Goal: Information Seeking & Learning: Learn about a topic

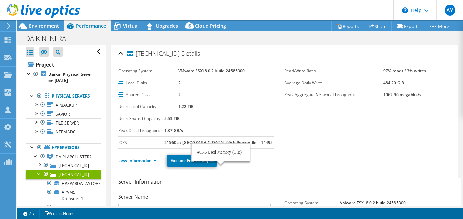
select select "[GEOGRAPHIC_DATA]"
select select "INR"
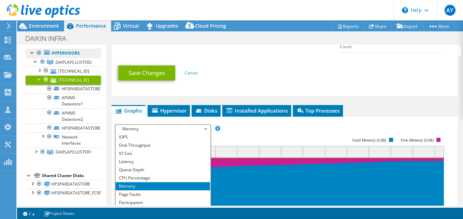
scroll to position [101, 0]
click at [33, 182] on div at bounding box center [32, 183] width 7 height 7
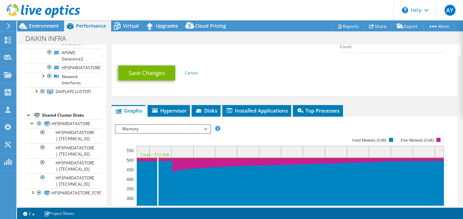
scroll to position [186, 0]
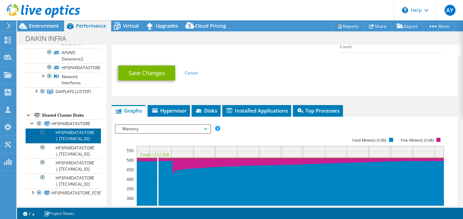
click at [66, 128] on link "HP3PARDATASTORE | [TECHNICAL_ID]" at bounding box center [63, 135] width 75 height 15
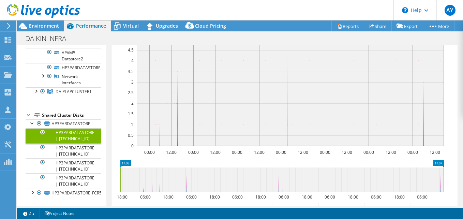
scroll to position [0, 0]
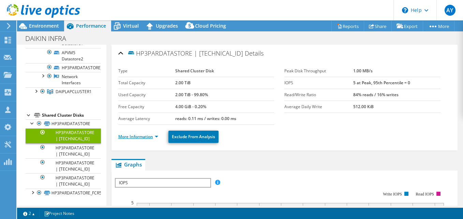
click at [150, 139] on link "More Information" at bounding box center [138, 137] width 40 height 6
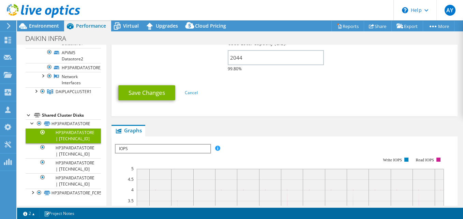
scroll to position [189, 0]
click at [184, 147] on span "IOPS" at bounding box center [163, 149] width 95 height 8
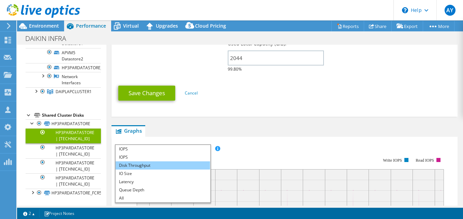
click at [167, 167] on li "Disk Throughput" at bounding box center [163, 165] width 95 height 8
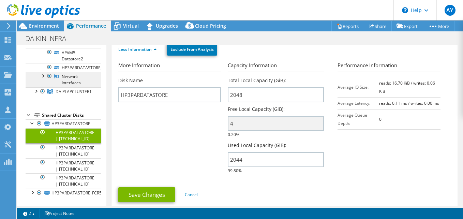
scroll to position [79, 0]
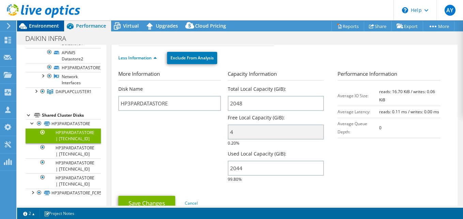
click at [49, 24] on span "Environment" at bounding box center [44, 26] width 30 height 6
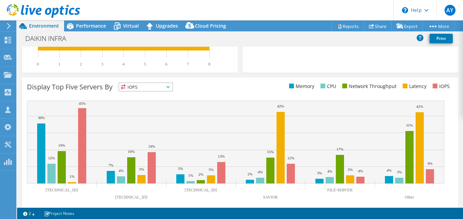
scroll to position [255, 0]
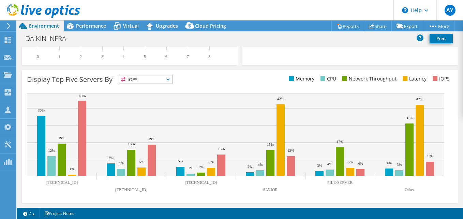
click at [166, 80] on span "IOPS" at bounding box center [146, 79] width 54 height 8
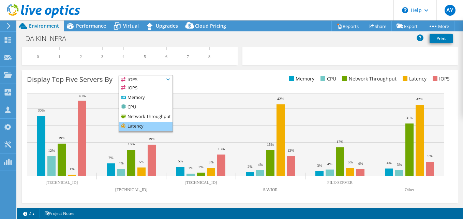
click at [148, 126] on li "Latency" at bounding box center [146, 127] width 54 height 10
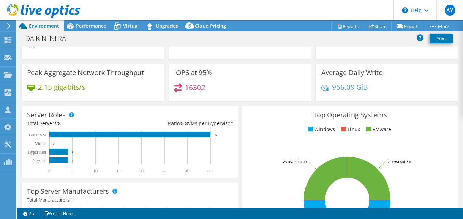
scroll to position [0, 0]
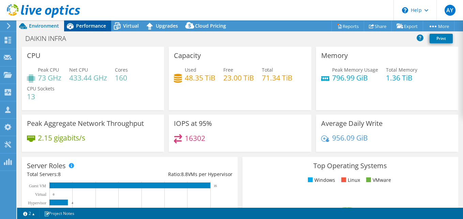
click at [104, 24] on span "Performance" at bounding box center [91, 26] width 30 height 6
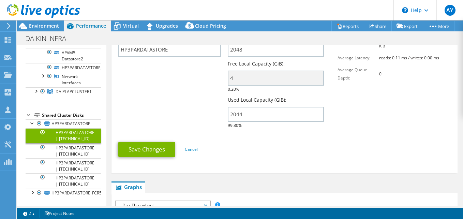
scroll to position [133, 0]
